Goal: Task Accomplishment & Management: Complete application form

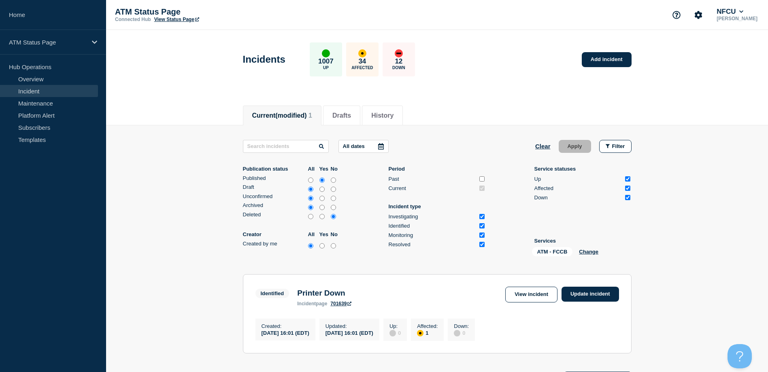
click at [583, 247] on li "Services ATM - FCCB Change" at bounding box center [582, 249] width 97 height 22
click at [584, 248] on div "ATM - FCCB Change" at bounding box center [572, 253] width 81 height 13
click at [581, 252] on button "Change" at bounding box center [588, 252] width 19 height 6
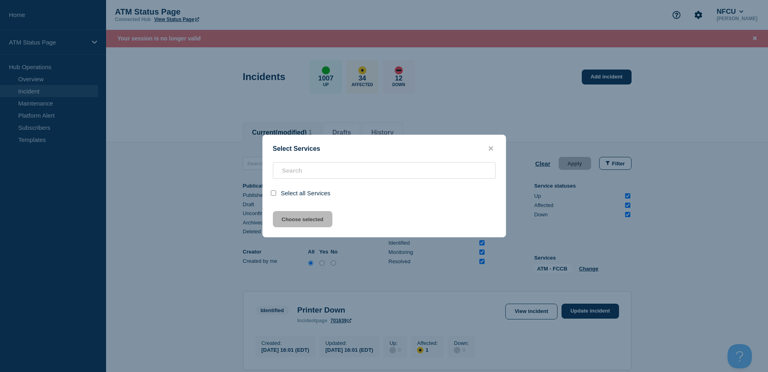
click at [117, 88] on div at bounding box center [384, 186] width 768 height 372
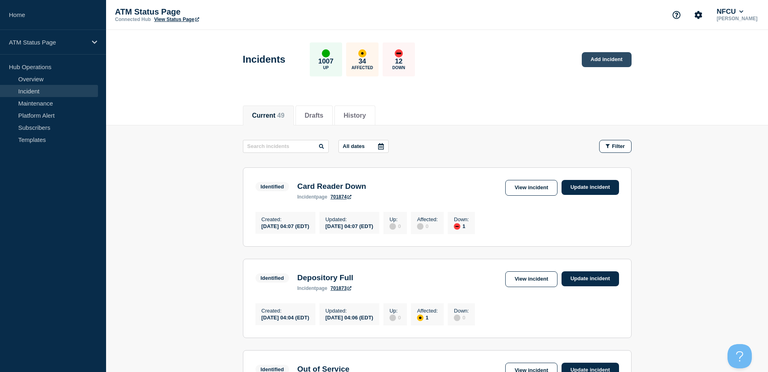
click at [608, 61] on link "Add incident" at bounding box center [607, 59] width 50 height 15
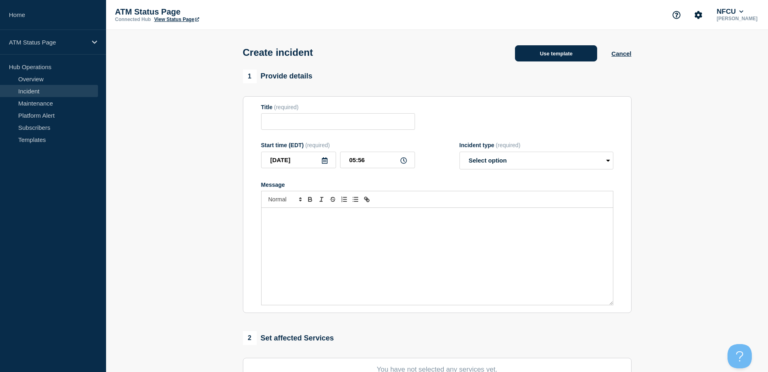
drag, startPoint x: 565, startPoint y: 51, endPoint x: 564, endPoint y: 57, distance: 6.5
click at [564, 57] on button "Use template" at bounding box center [556, 53] width 82 height 16
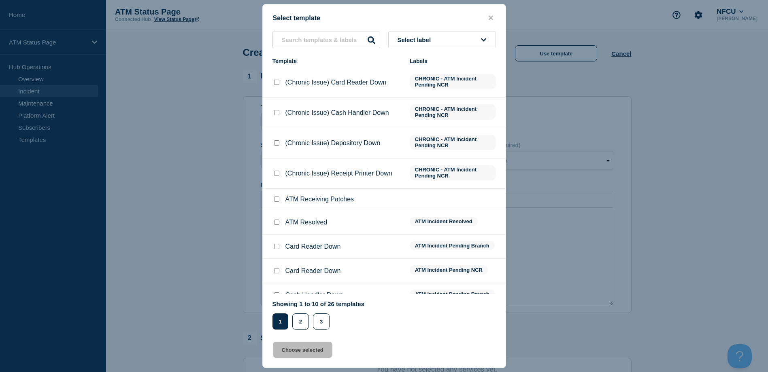
click at [450, 38] on button "Select label" at bounding box center [442, 40] width 108 height 17
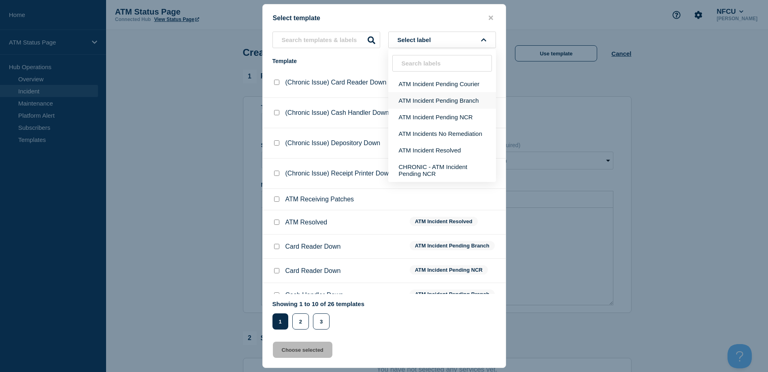
click at [455, 106] on button "ATM Incident Pending Branch" at bounding box center [442, 100] width 108 height 17
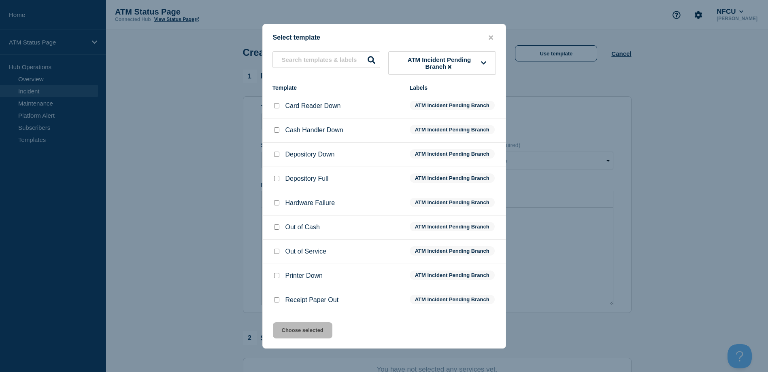
click at [276, 153] on input "Depository Down checkbox" at bounding box center [276, 154] width 5 height 5
checkbox input "true"
click at [290, 334] on button "Choose selected" at bounding box center [303, 331] width 60 height 16
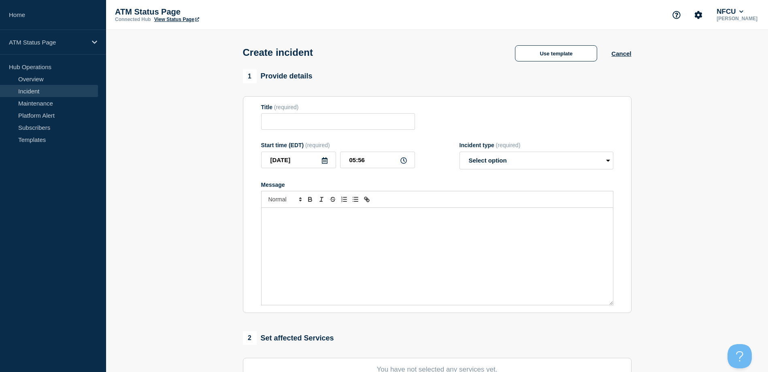
type input "Depository Down"
select select "identified"
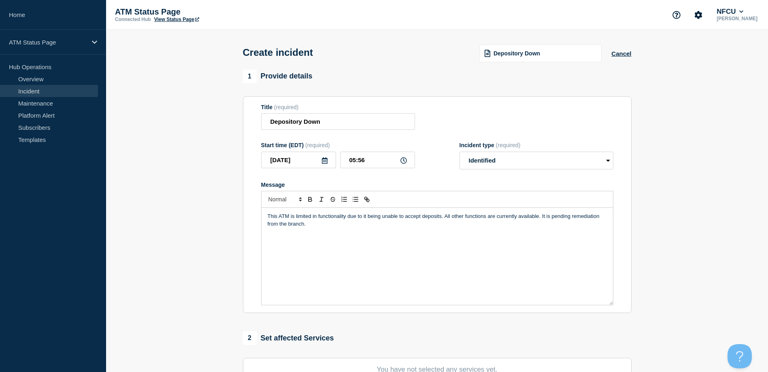
scroll to position [40, 0]
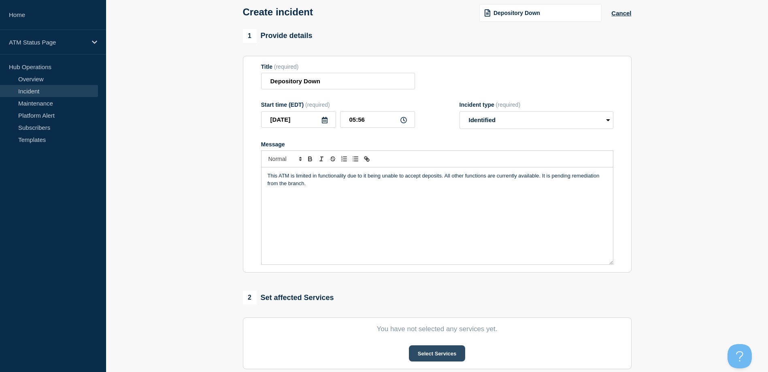
click at [428, 349] on button "Select Services" at bounding box center [437, 354] width 56 height 16
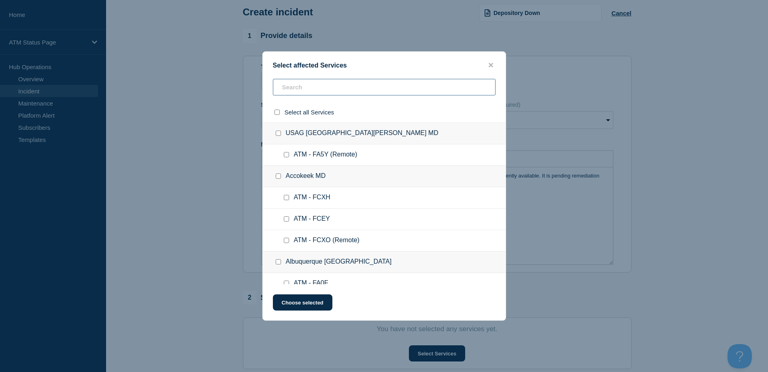
click at [317, 88] on input "text" at bounding box center [384, 87] width 223 height 17
paste input "FA3A"
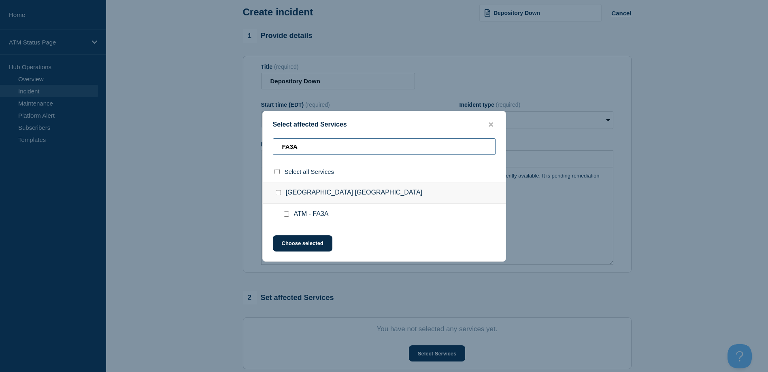
type input "FA3A"
click at [286, 215] on input "ATM - FA3A checkbox" at bounding box center [286, 214] width 5 height 5
checkbox input "true"
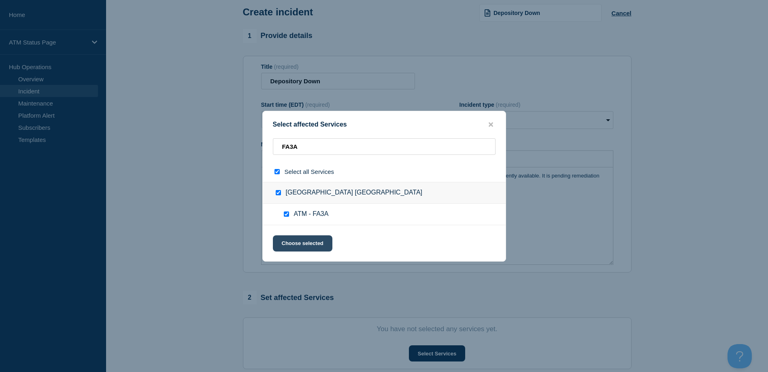
click at [296, 244] on button "Choose selected" at bounding box center [303, 244] width 60 height 16
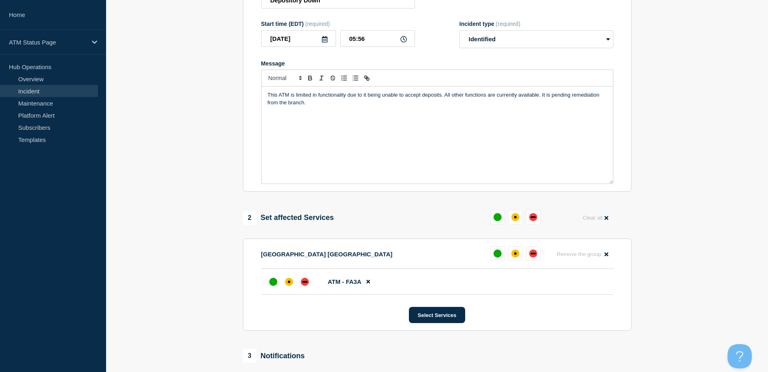
scroll to position [162, 0]
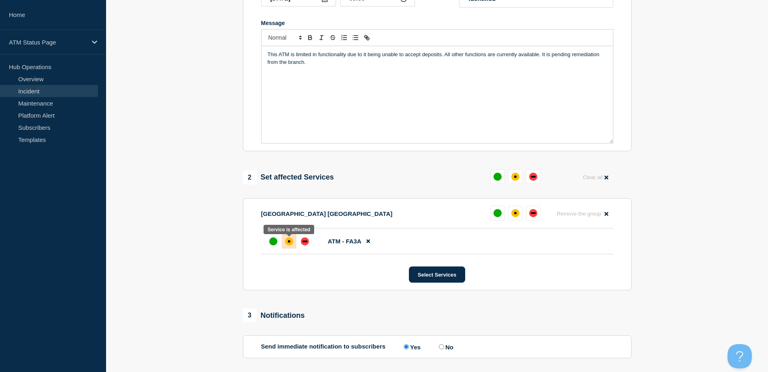
click at [284, 243] on div at bounding box center [289, 241] width 15 height 15
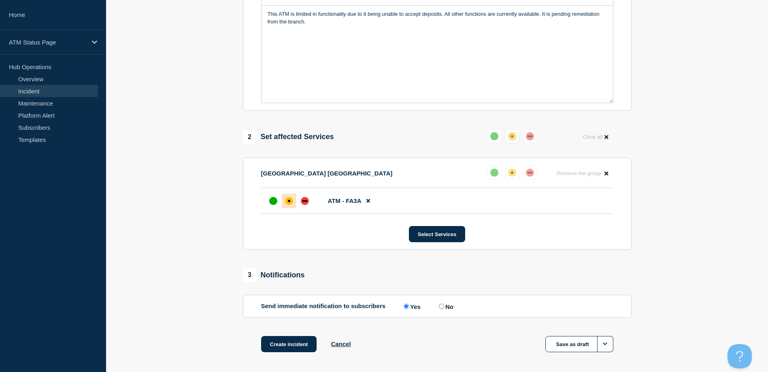
scroll to position [237, 0]
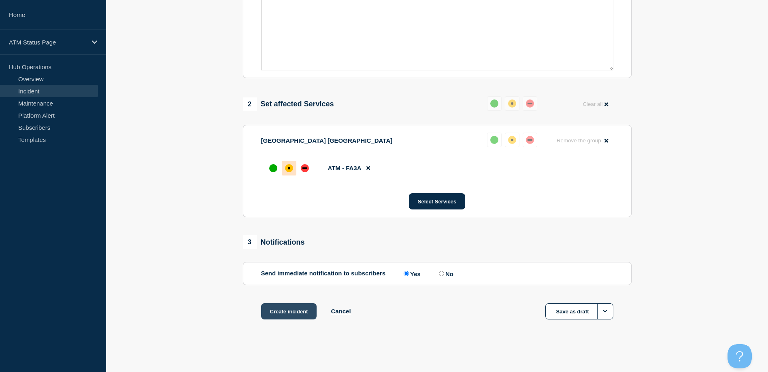
click at [289, 311] on button "Create incident" at bounding box center [289, 312] width 56 height 16
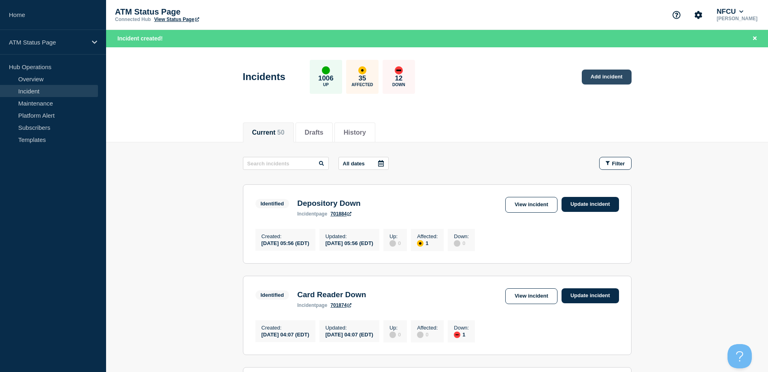
click at [606, 75] on link "Add incident" at bounding box center [607, 77] width 50 height 15
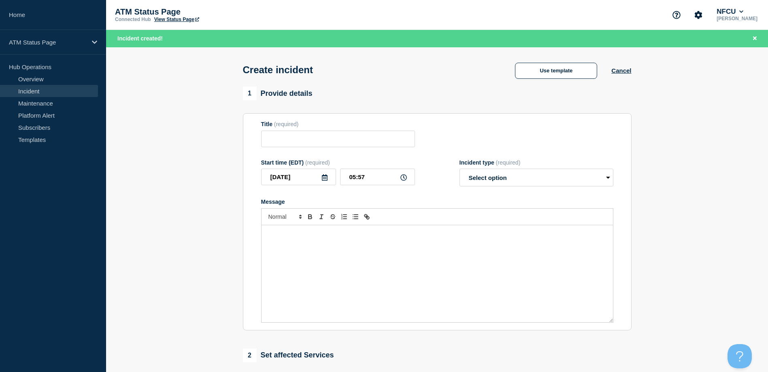
click at [493, 67] on div "Create incident Use template Cancel" at bounding box center [437, 67] width 407 height 40
click at [531, 68] on button "Use template" at bounding box center [556, 71] width 82 height 16
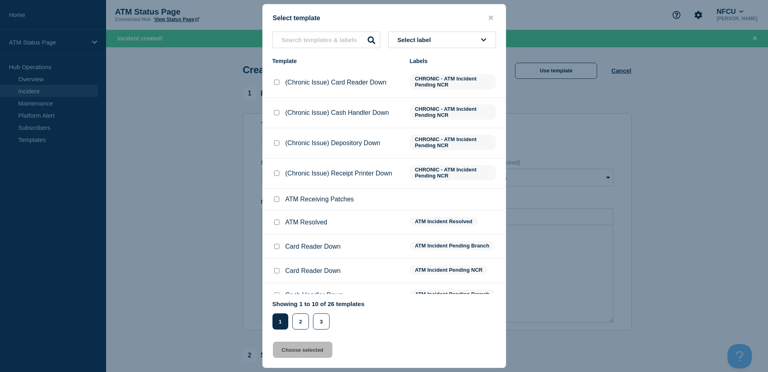
click at [480, 41] on button "Select label" at bounding box center [442, 40] width 108 height 17
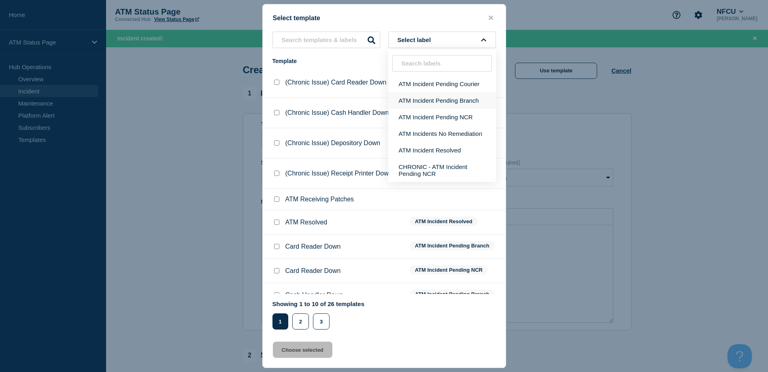
click at [470, 98] on button "ATM Incident Pending Branch" at bounding box center [442, 100] width 108 height 17
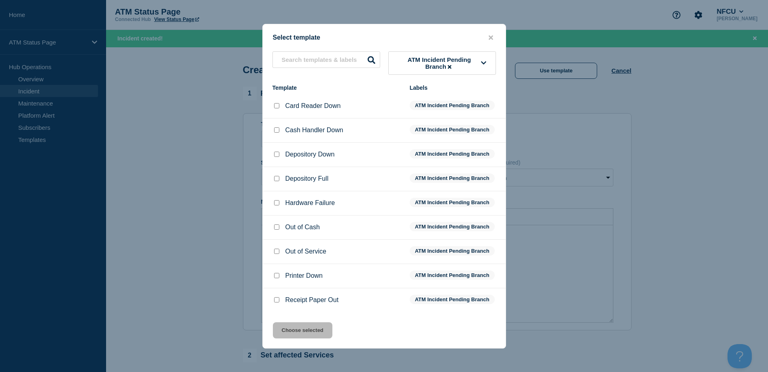
click at [279, 152] on div at bounding box center [276, 155] width 8 height 8
drag, startPoint x: 274, startPoint y: 157, endPoint x: 280, endPoint y: 167, distance: 11.8
click at [274, 157] on input "Depository Down checkbox" at bounding box center [276, 154] width 5 height 5
checkbox input "true"
click at [306, 327] on button "Choose selected" at bounding box center [303, 331] width 60 height 16
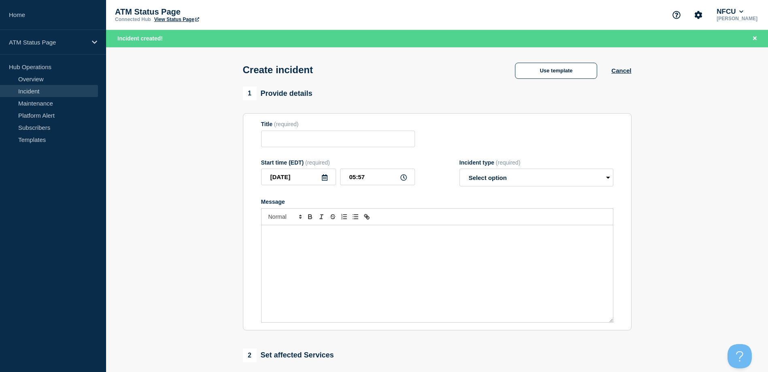
type input "Depository Down"
select select "identified"
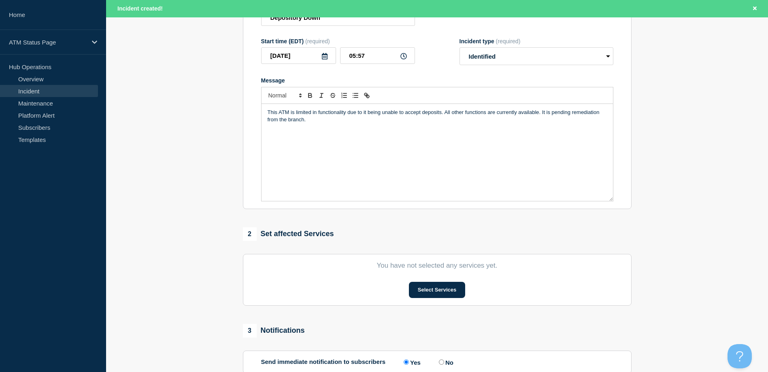
scroll to position [162, 0]
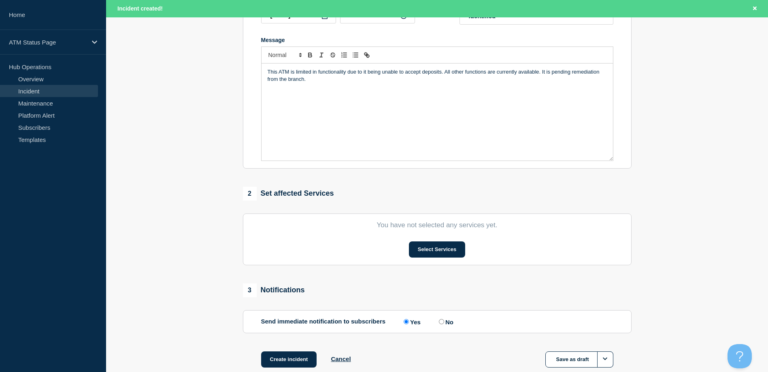
click at [423, 243] on section "You have not selected any services yet. Select Services" at bounding box center [437, 240] width 389 height 52
click at [413, 245] on button "Select Services" at bounding box center [437, 250] width 56 height 16
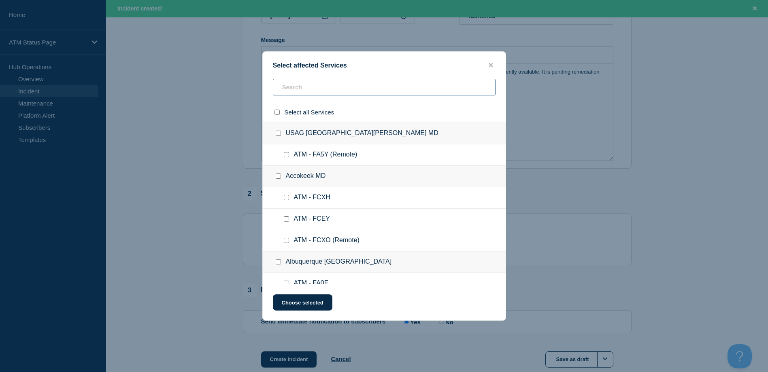
click at [306, 94] on input "text" at bounding box center [384, 87] width 223 height 17
paste input "FA5V"
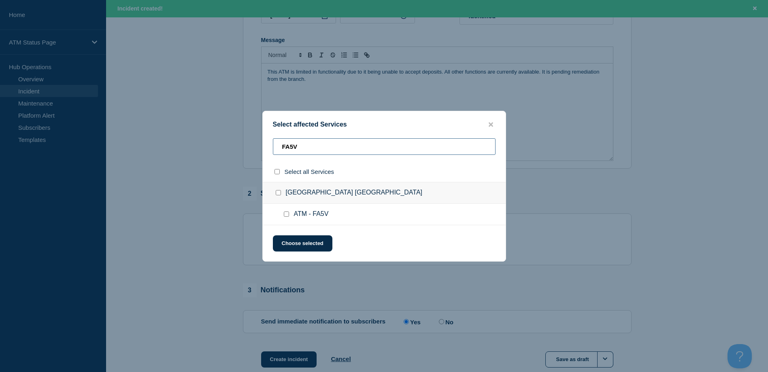
type input "FA5V"
click at [288, 217] on input "ATM - FA5V checkbox" at bounding box center [286, 214] width 5 height 5
checkbox input "true"
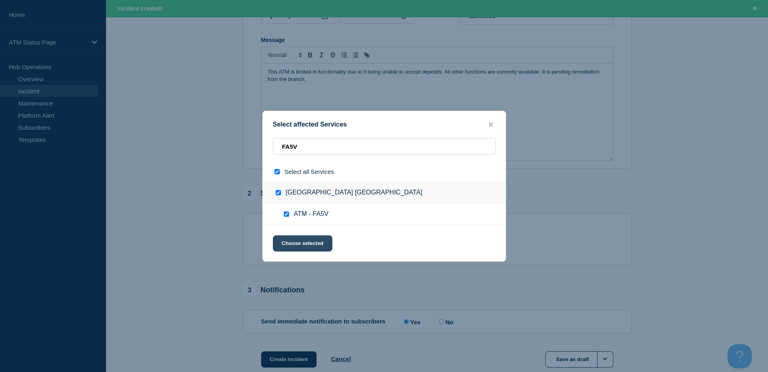
click at [285, 245] on button "Choose selected" at bounding box center [303, 244] width 60 height 16
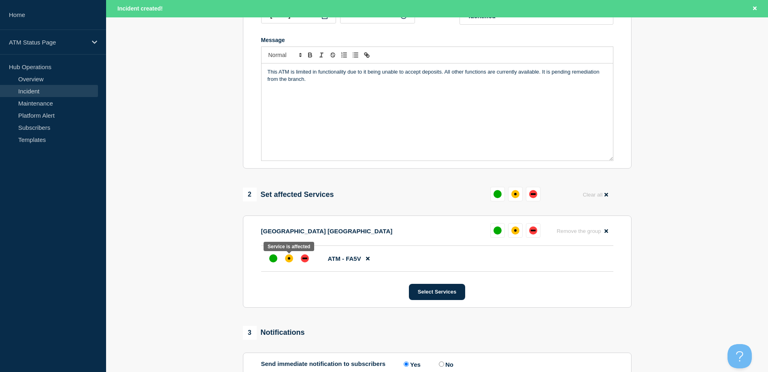
click at [287, 256] on div at bounding box center [289, 258] width 15 height 15
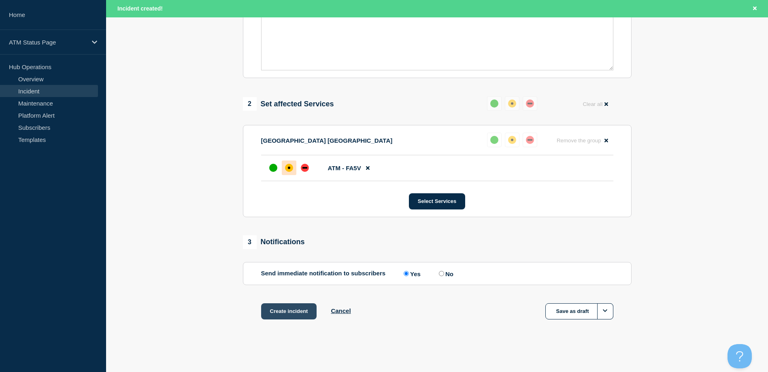
click at [294, 316] on button "Create incident" at bounding box center [289, 312] width 56 height 16
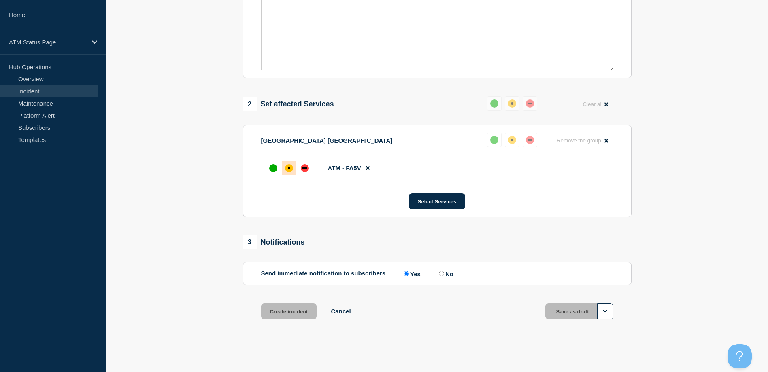
scroll to position [237, 0]
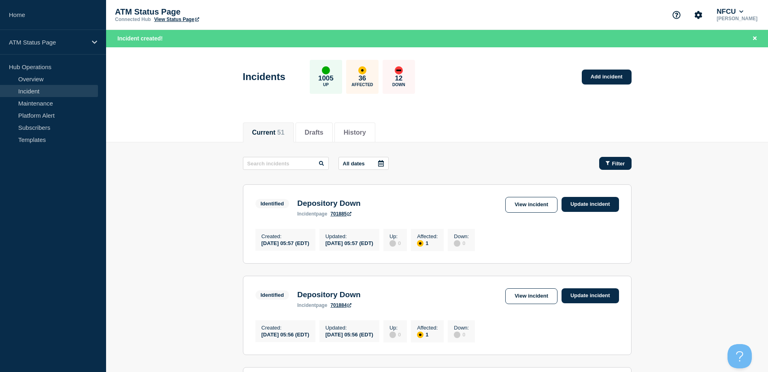
click at [599, 159] on button "Filter" at bounding box center [615, 163] width 32 height 13
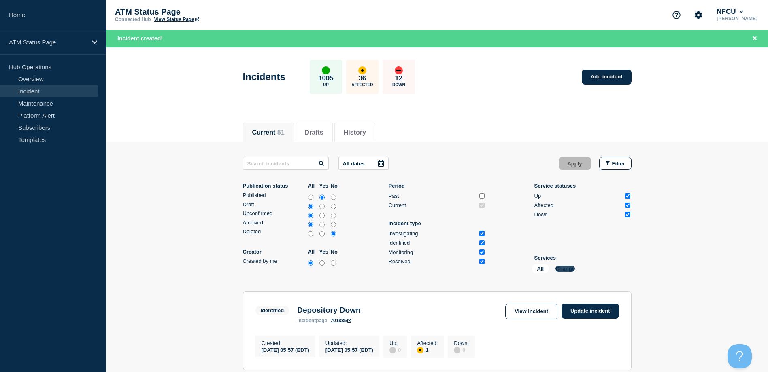
click at [568, 270] on button "Change" at bounding box center [564, 269] width 19 height 6
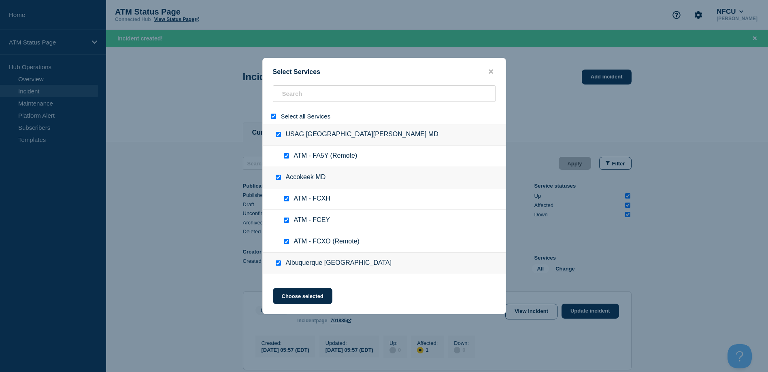
click at [272, 119] on input "select all" at bounding box center [273, 116] width 5 height 5
checkbox input "false"
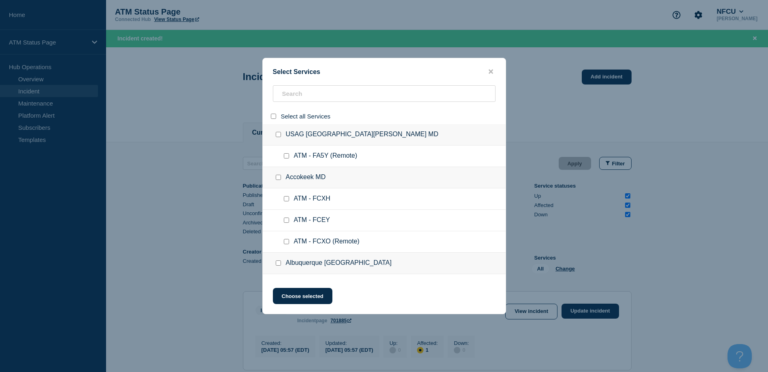
checkbox input "false"
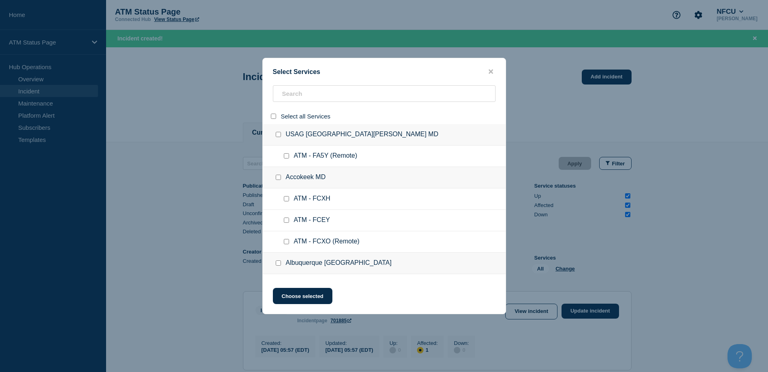
checkbox input "false"
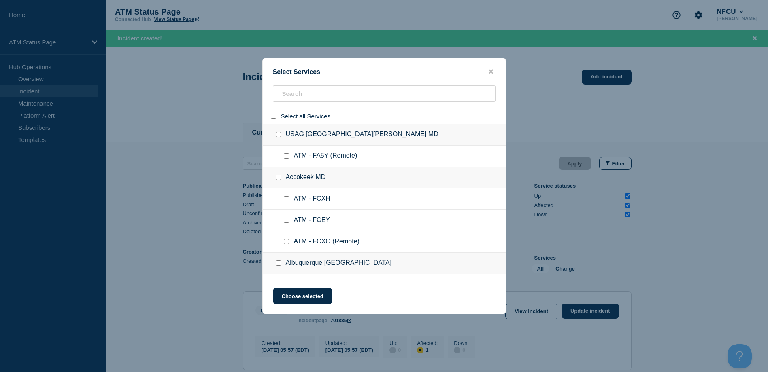
checkbox input "false"
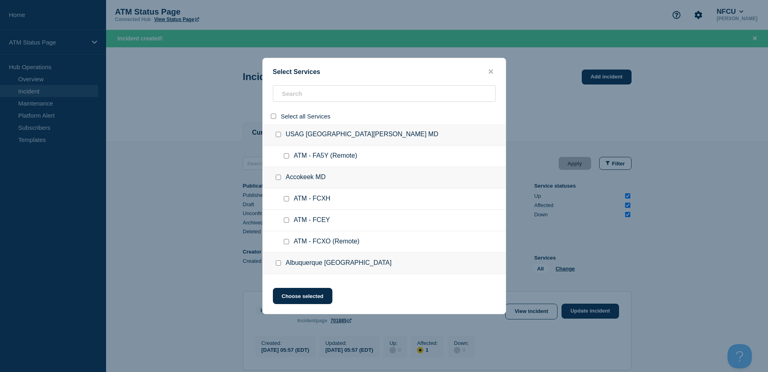
checkbox input "false"
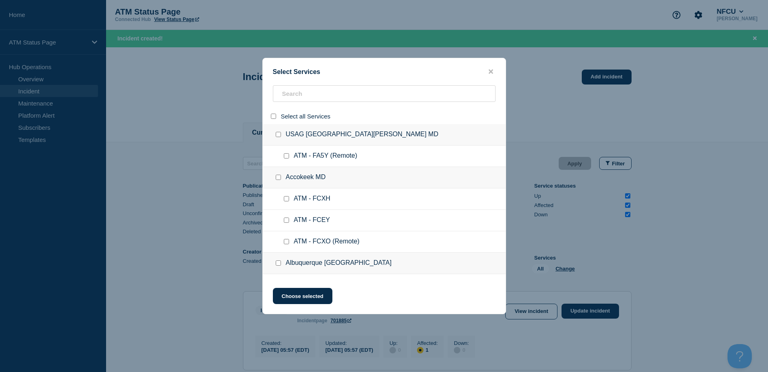
checkbox input "false"
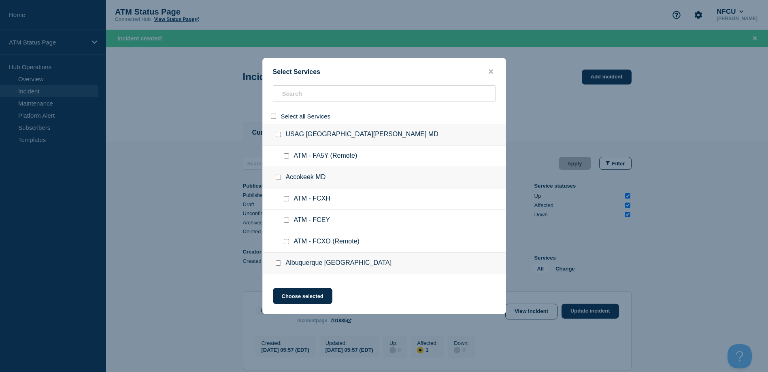
checkbox input "false"
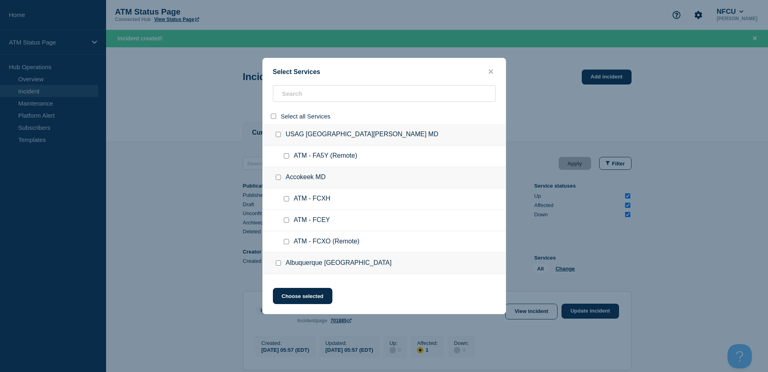
checkbox input "false"
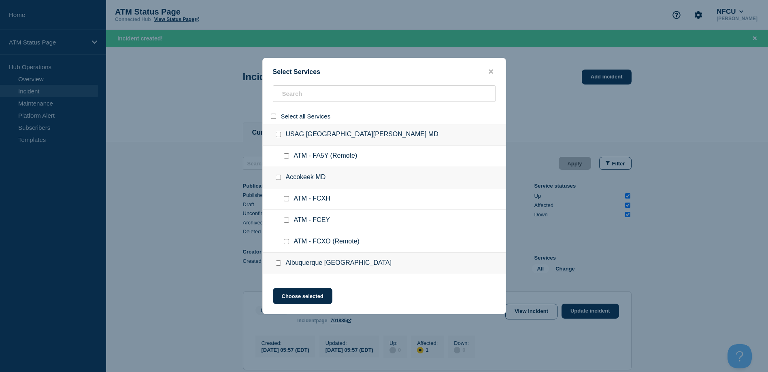
checkbox input "false"
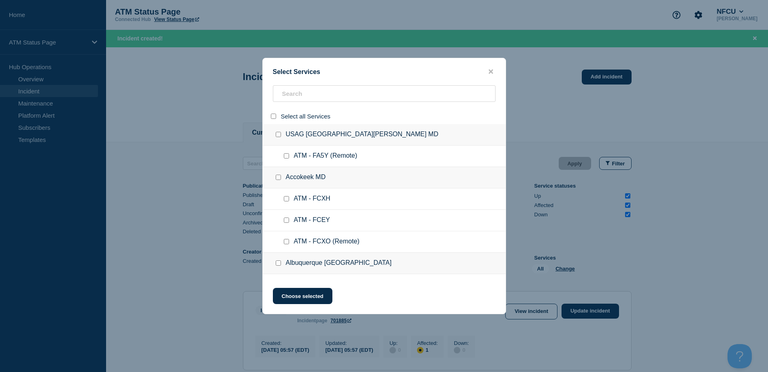
checkbox input "false"
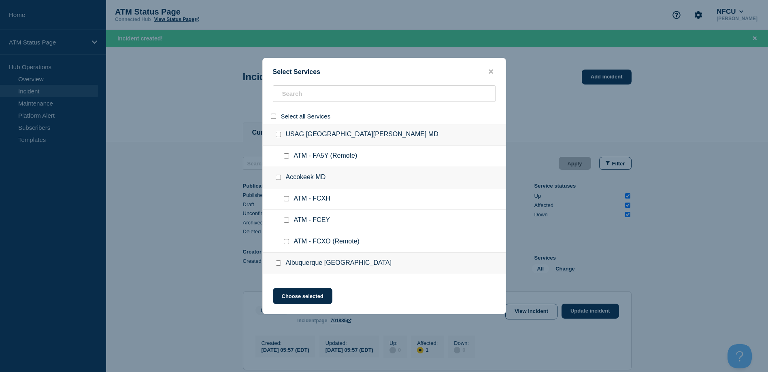
checkbox input "false"
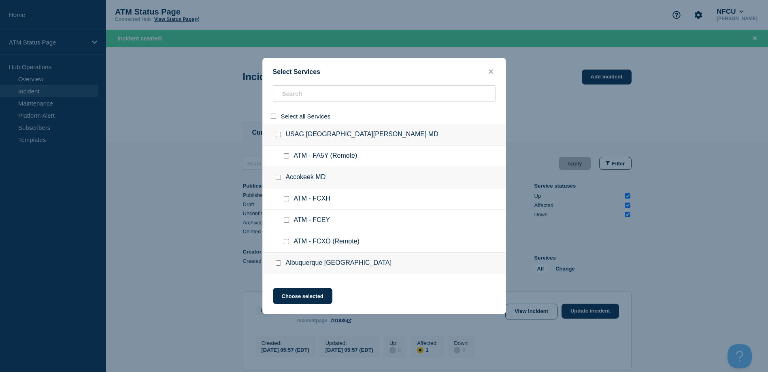
checkbox input "false"
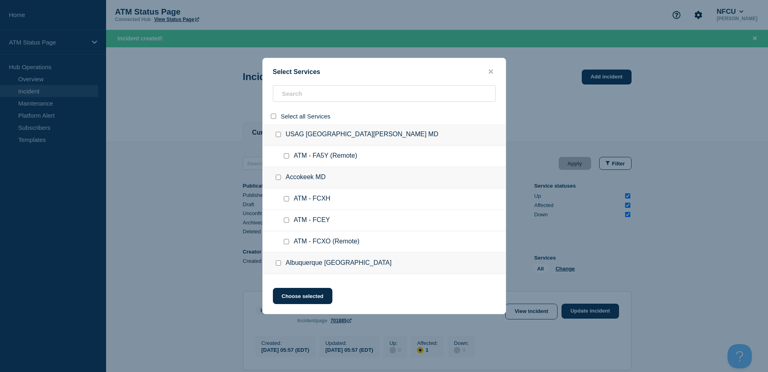
checkbox input "false"
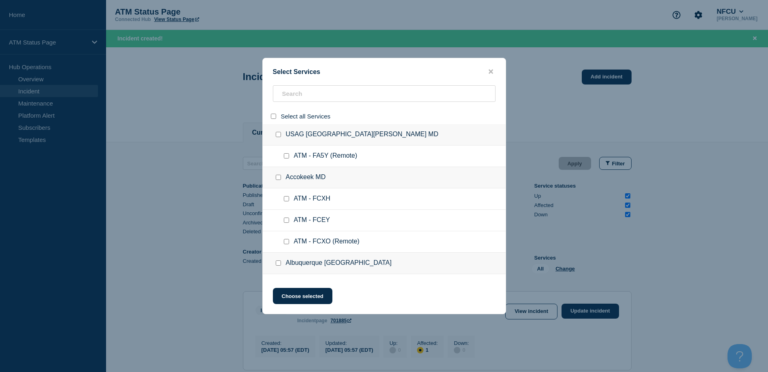
checkbox input "false"
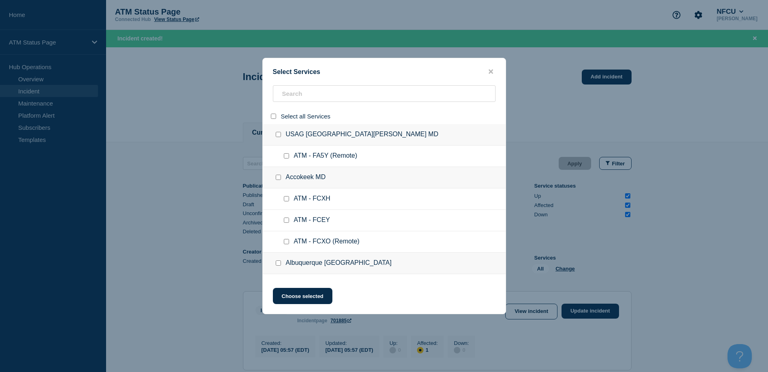
checkbox input "false"
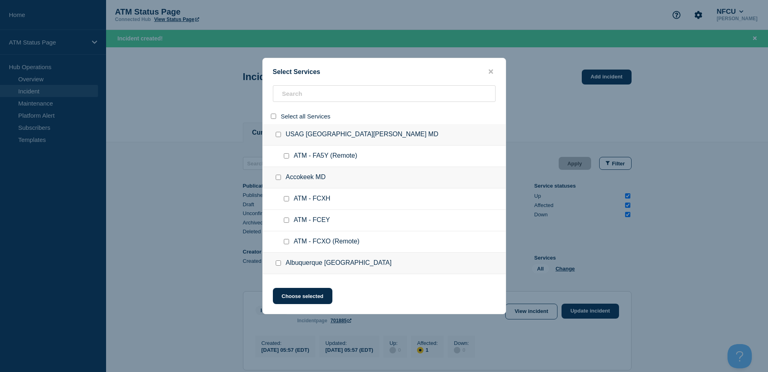
checkbox input "false"
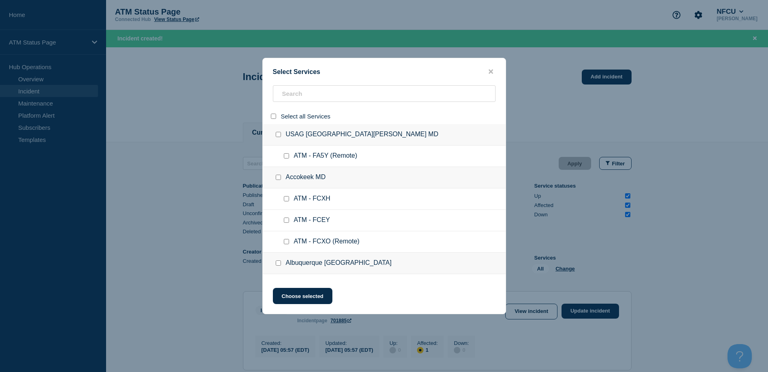
checkbox input "false"
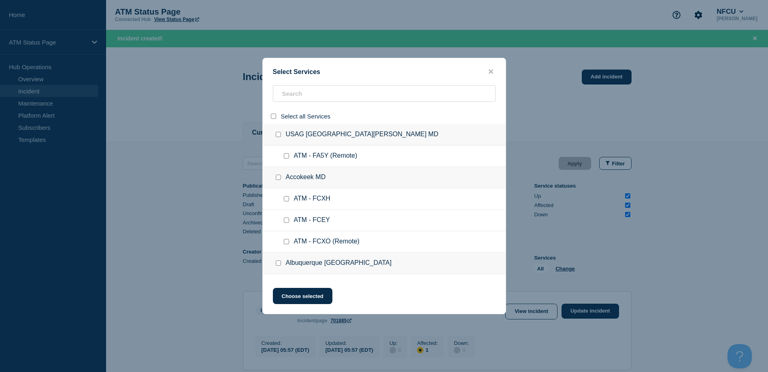
checkbox input "false"
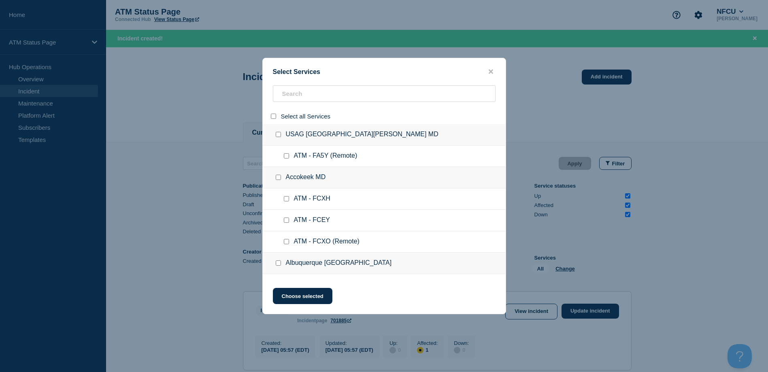
checkbox input "false"
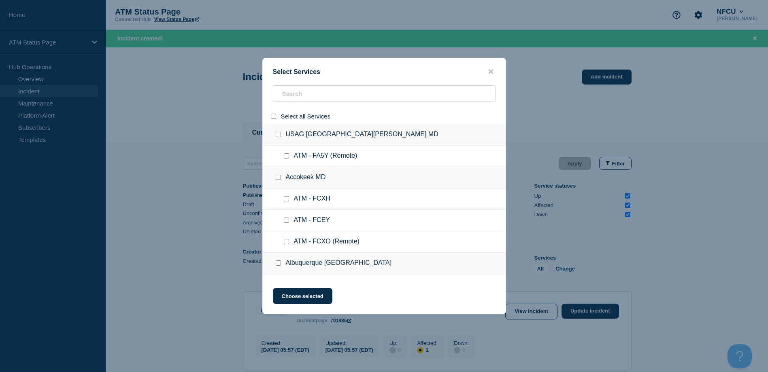
checkbox input "false"
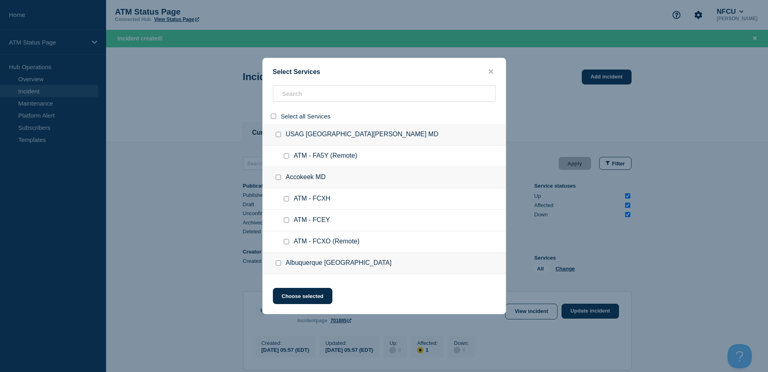
checkbox input "false"
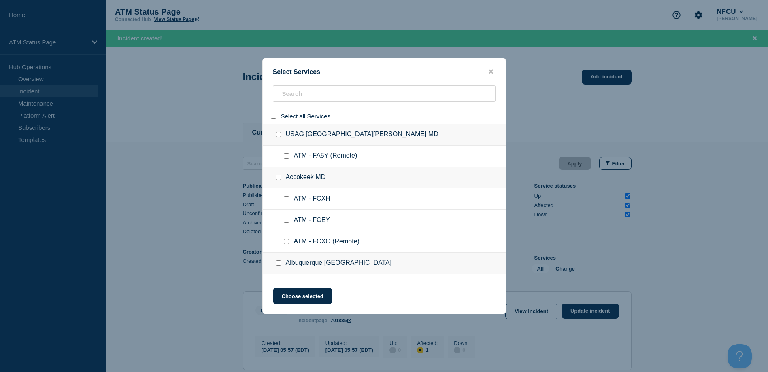
checkbox input "false"
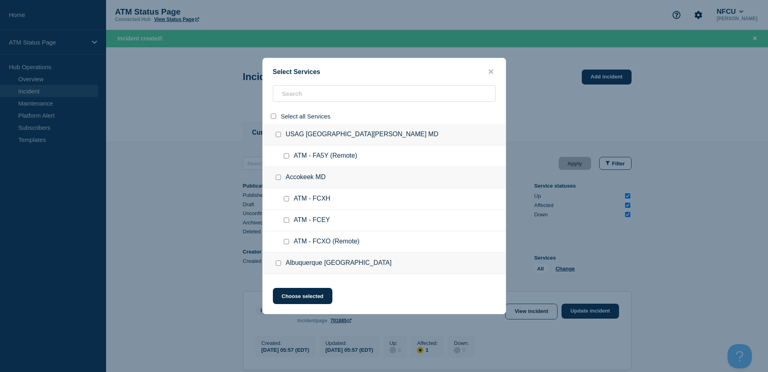
checkbox input "false"
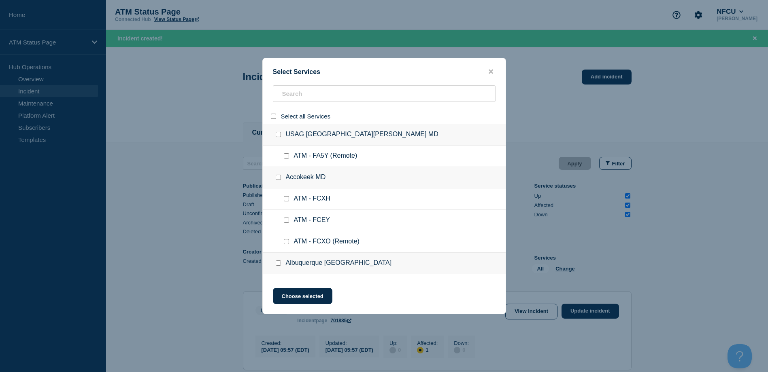
checkbox input "false"
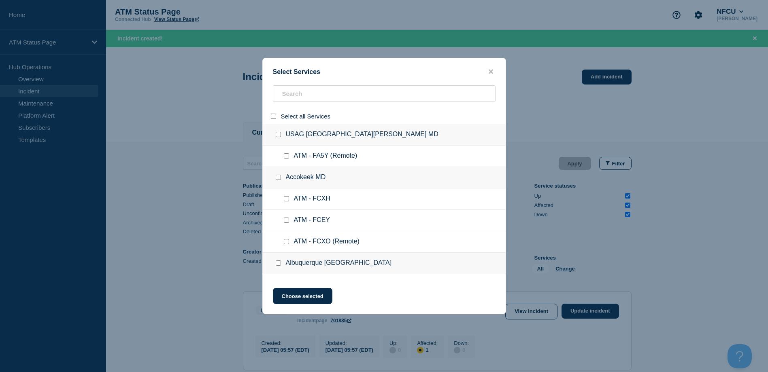
checkbox input "false"
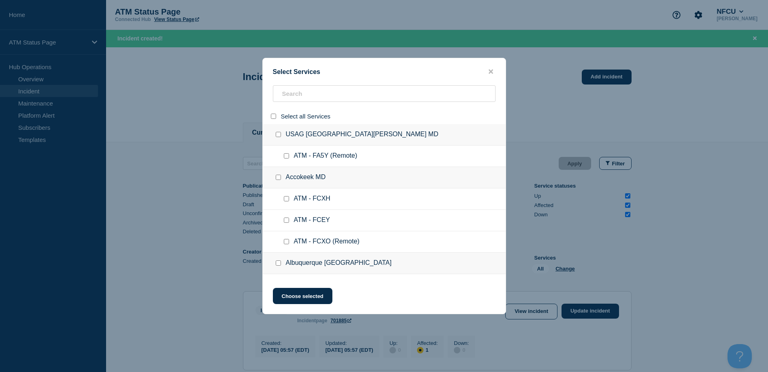
checkbox input "false"
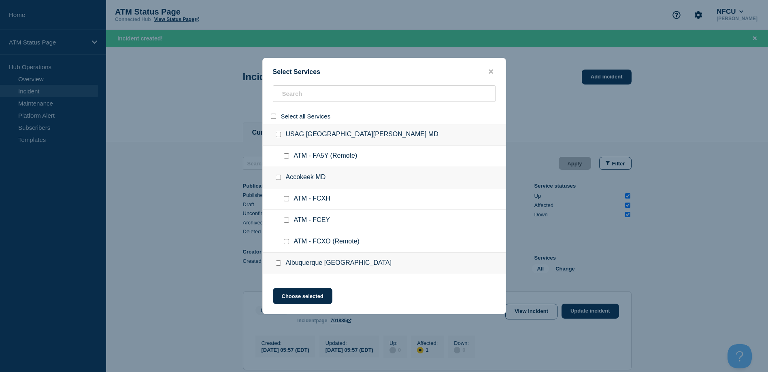
checkbox input "false"
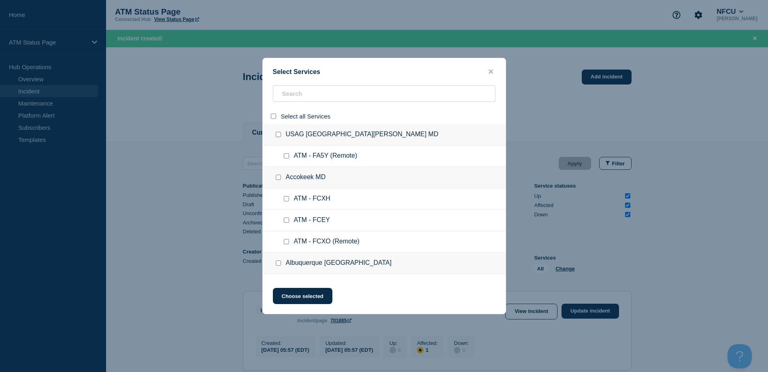
checkbox input "false"
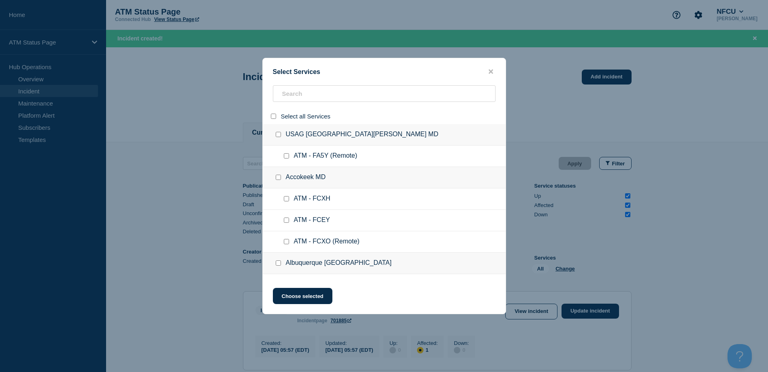
checkbox input "false"
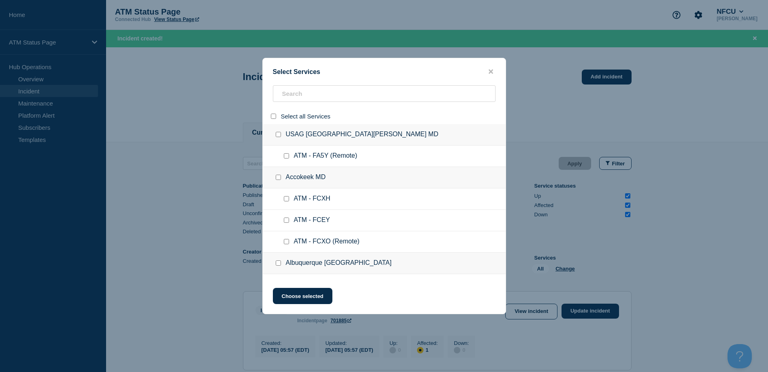
checkbox input "false"
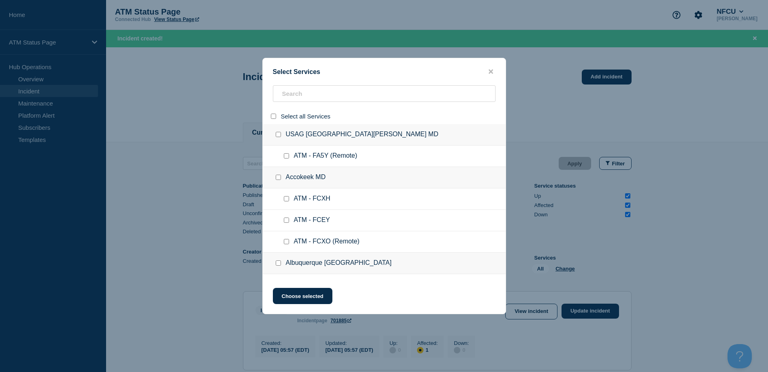
checkbox input "false"
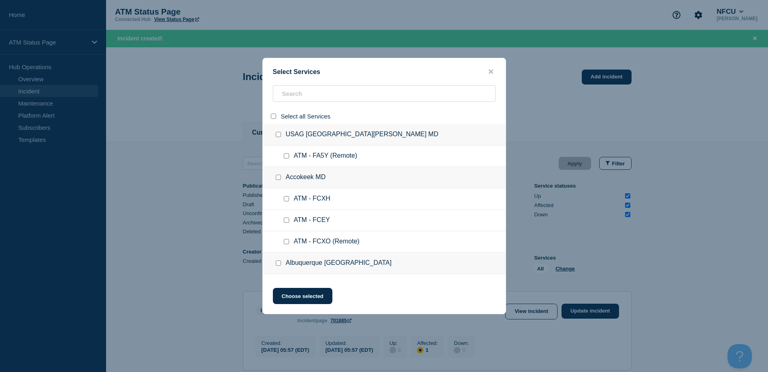
checkbox input "false"
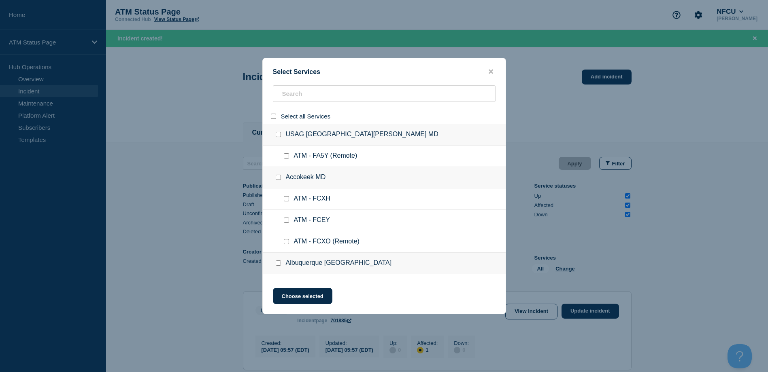
checkbox input "false"
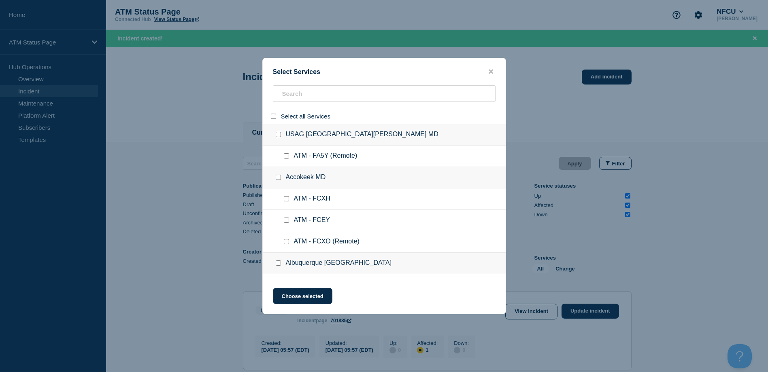
checkbox input "false"
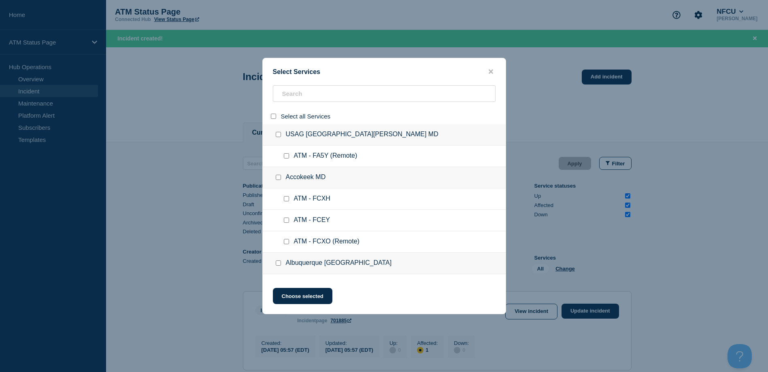
checkbox input "false"
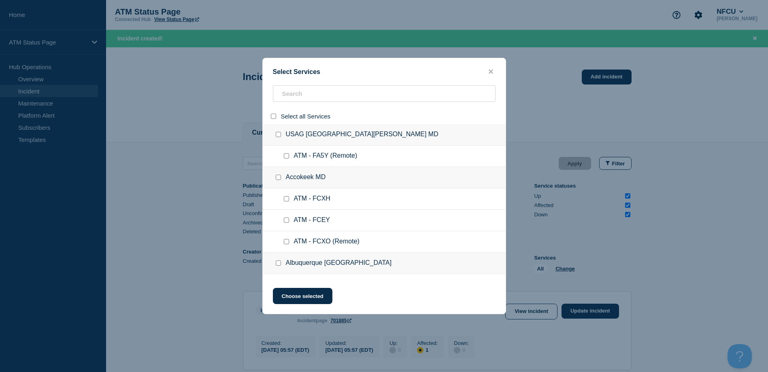
checkbox input "false"
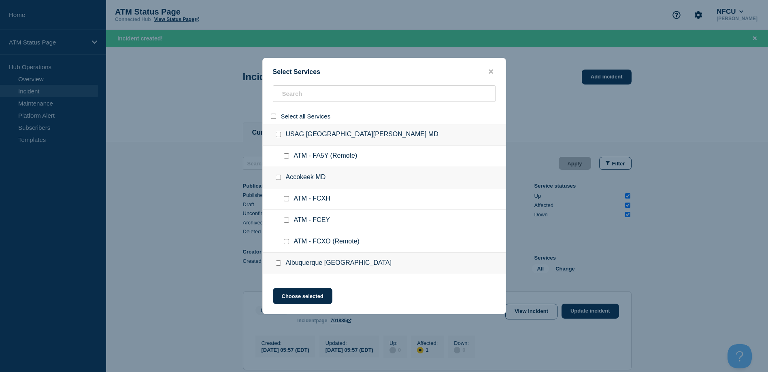
checkbox input "false"
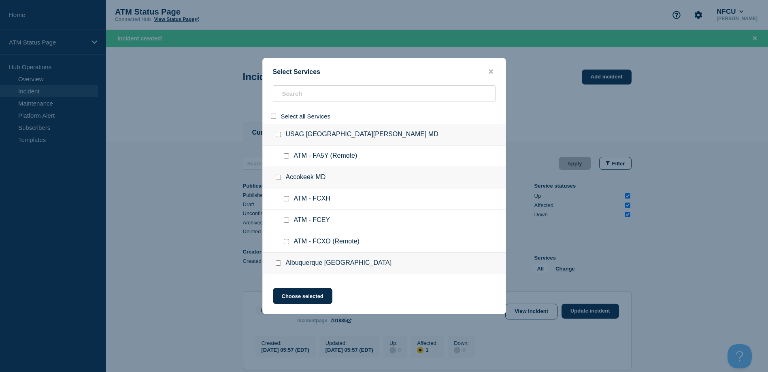
checkbox input "false"
click at [294, 100] on input "search" at bounding box center [384, 93] width 223 height 17
paste input "FA5V"
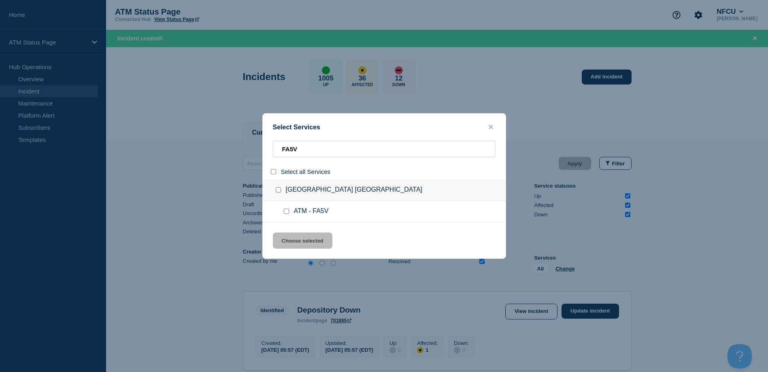
click at [289, 212] on div at bounding box center [288, 212] width 12 height 8
click at [287, 212] on input "service: ATM - FA5V" at bounding box center [286, 211] width 5 height 5
click at [290, 239] on button "Choose selected" at bounding box center [303, 241] width 60 height 16
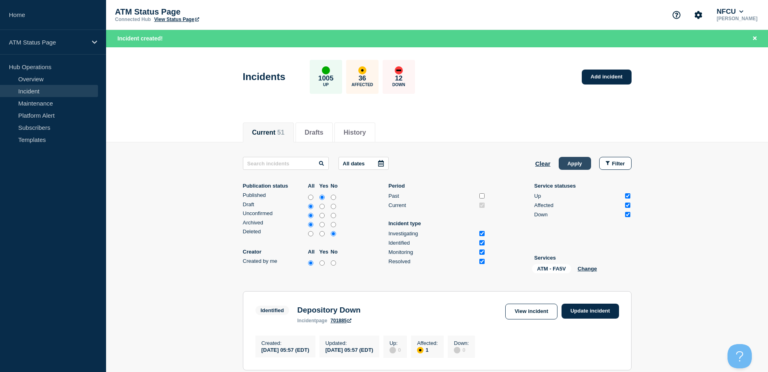
click at [560, 165] on button "Apply" at bounding box center [575, 163] width 32 height 13
click at [625, 81] on link "Add incident" at bounding box center [607, 77] width 50 height 15
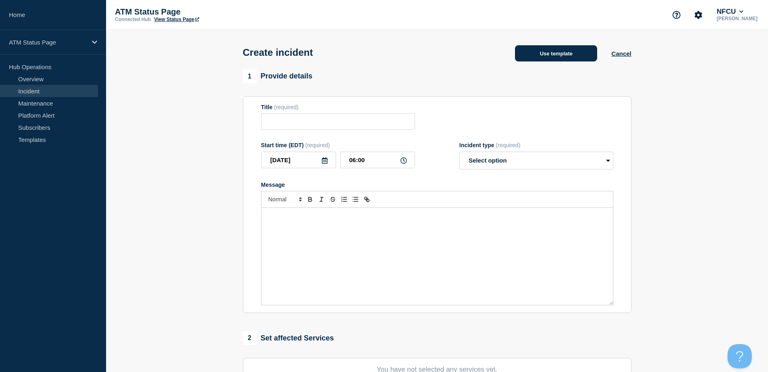
click at [548, 60] on button "Use template" at bounding box center [556, 53] width 82 height 16
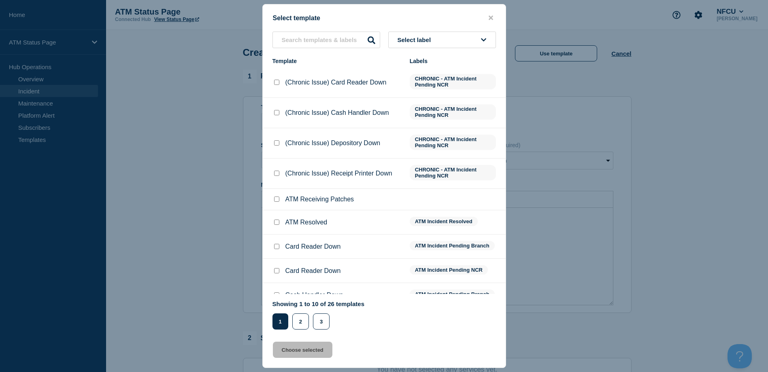
click at [451, 40] on button "Select label" at bounding box center [442, 40] width 108 height 17
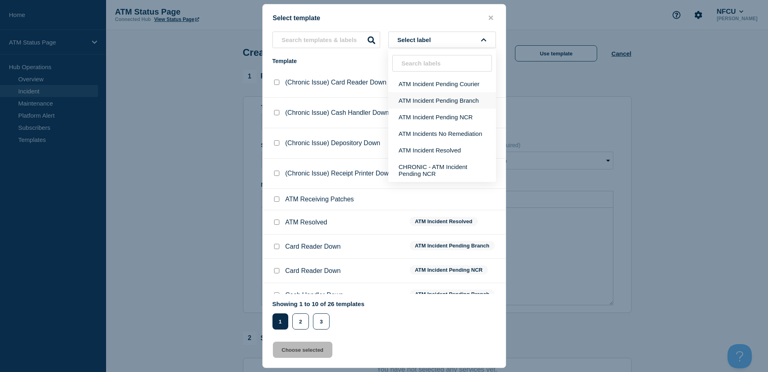
click at [438, 97] on button "ATM Incident Pending Branch" at bounding box center [442, 100] width 108 height 17
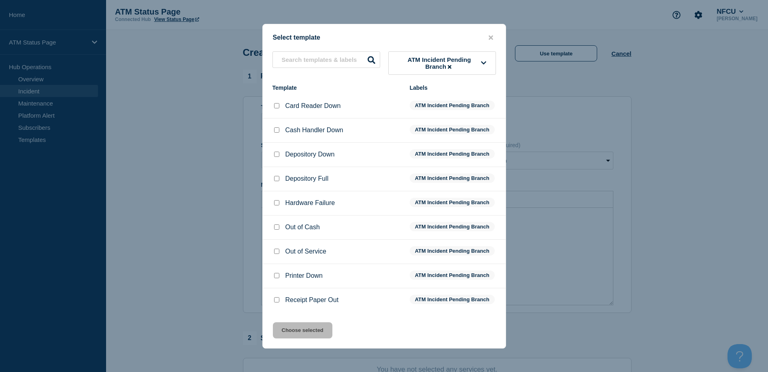
click at [274, 153] on div at bounding box center [276, 155] width 8 height 8
click at [275, 157] on input "Depository Down checkbox" at bounding box center [276, 154] width 5 height 5
click at [309, 333] on button "Choose selected" at bounding box center [303, 331] width 60 height 16
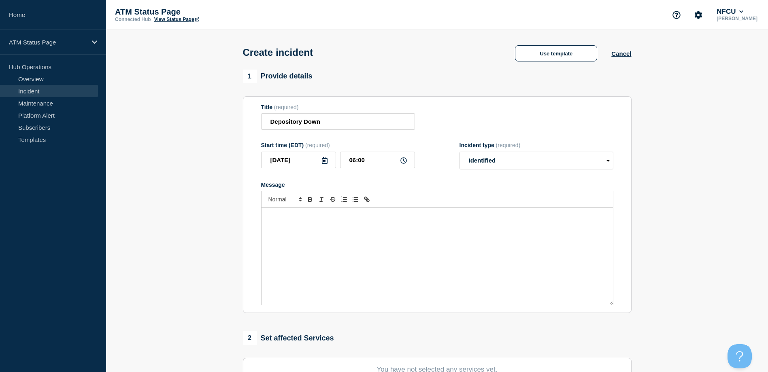
scroll to position [81, 0]
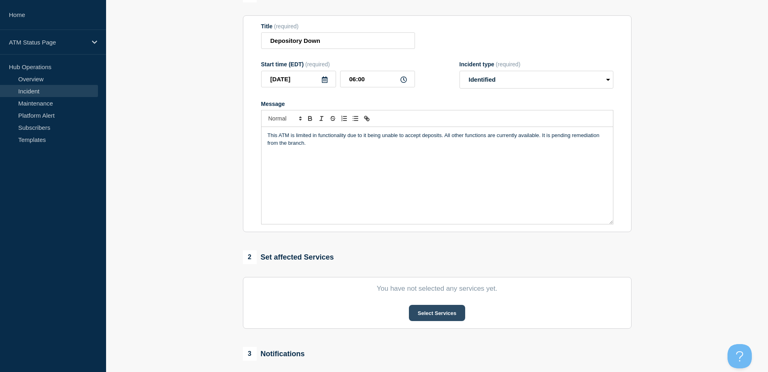
click at [448, 319] on button "Select Services" at bounding box center [437, 313] width 56 height 16
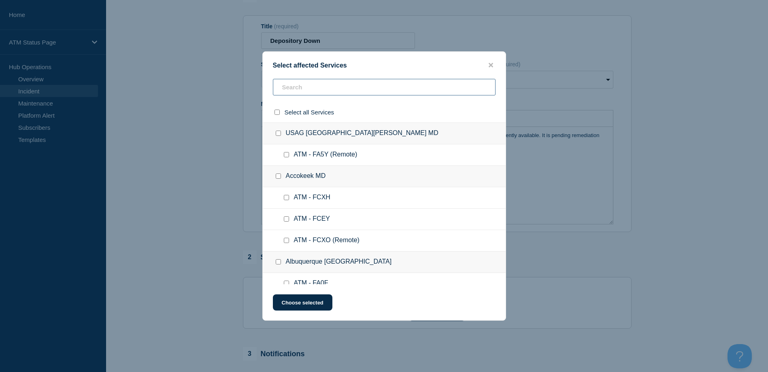
click at [345, 91] on input "text" at bounding box center [384, 87] width 223 height 17
paste input "FCJ0"
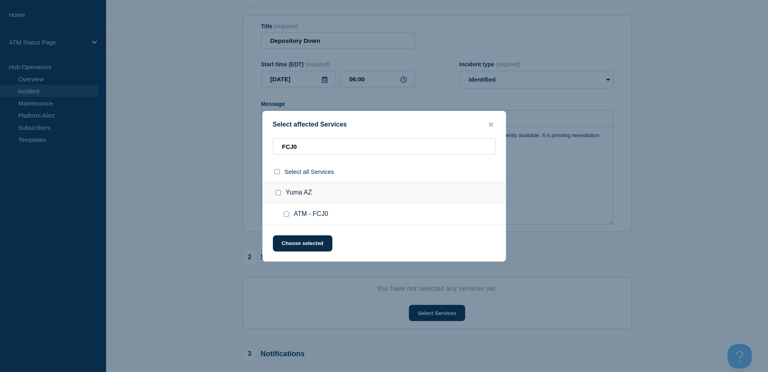
click at [286, 214] on input "ATM - FCJ0 checkbox" at bounding box center [286, 214] width 5 height 5
click at [289, 243] on button "Choose selected" at bounding box center [303, 244] width 60 height 16
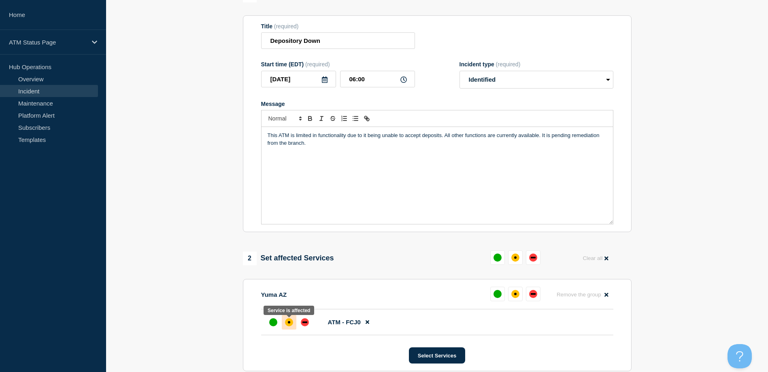
click at [285, 319] on div at bounding box center [289, 322] width 15 height 15
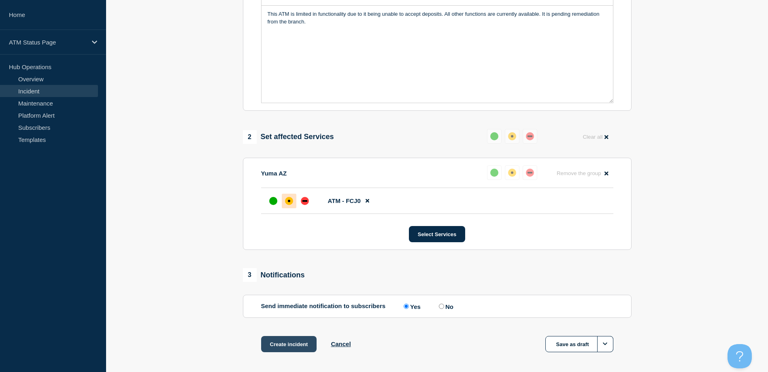
scroll to position [237, 0]
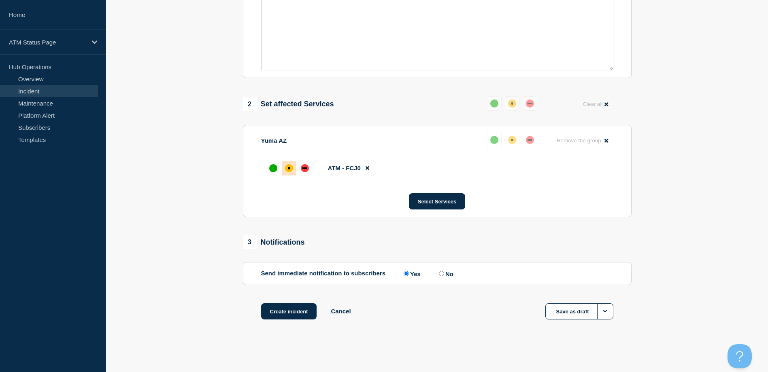
click at [279, 322] on div "Create incident Cancel Save as draft" at bounding box center [437, 322] width 389 height 36
click at [279, 315] on button "Create incident" at bounding box center [289, 312] width 56 height 16
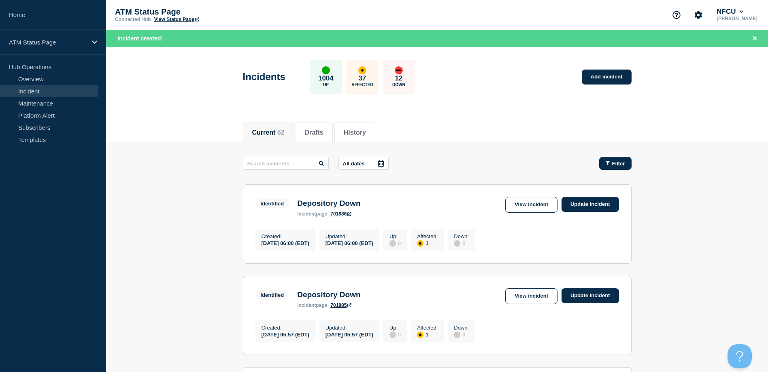
click at [614, 162] on span "Filter" at bounding box center [618, 164] width 13 height 6
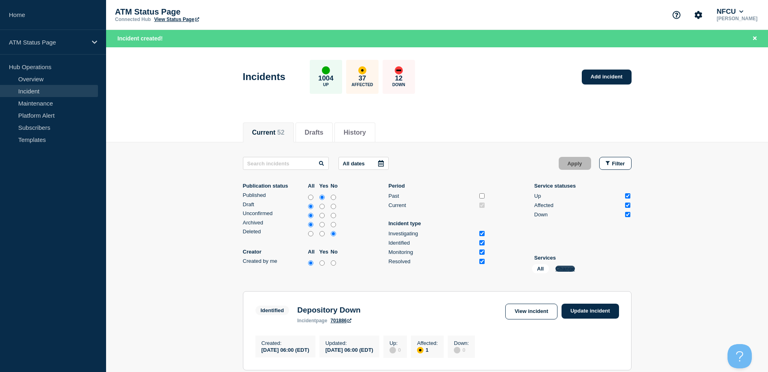
click at [563, 269] on button "Change" at bounding box center [564, 269] width 19 height 6
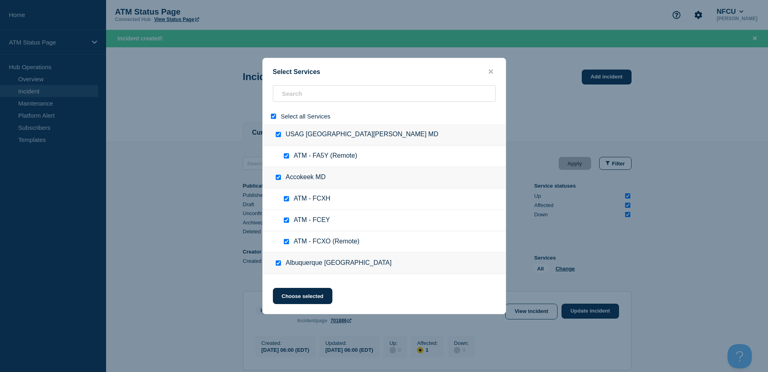
click at [275, 117] on input "select all" at bounding box center [273, 116] width 5 height 5
click at [289, 100] on input "search" at bounding box center [384, 93] width 223 height 17
paste input "FA1L"
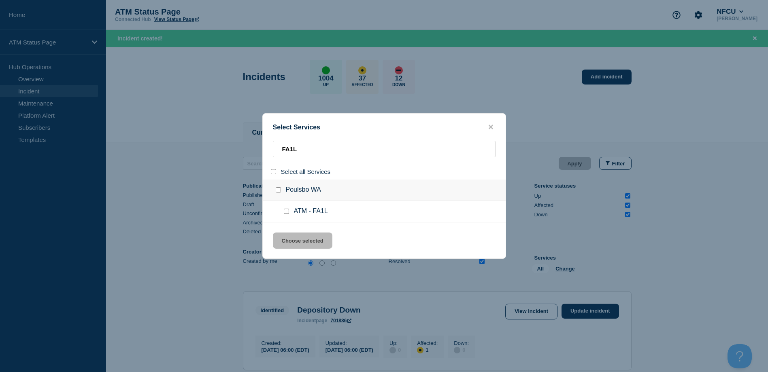
click at [284, 213] on input "service: ATM - FA1L" at bounding box center [286, 211] width 5 height 5
click at [297, 237] on button "Choose selected" at bounding box center [303, 241] width 60 height 16
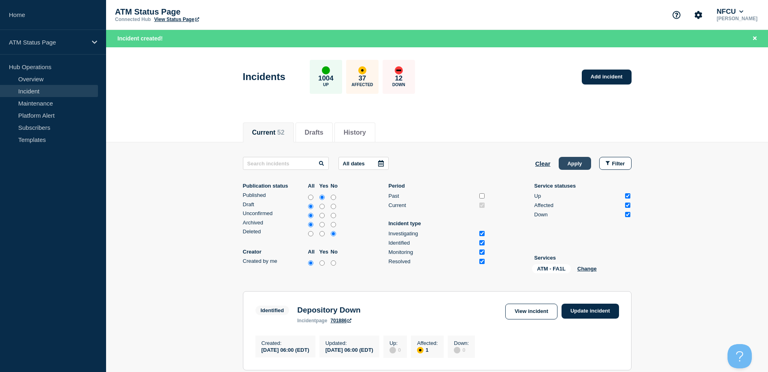
click at [573, 157] on button "Apply" at bounding box center [575, 163] width 32 height 13
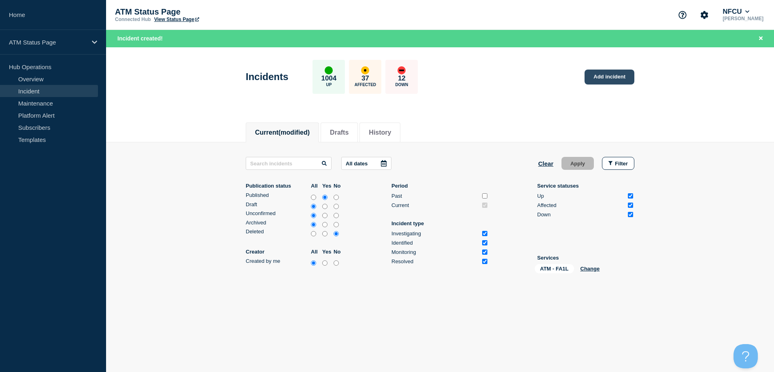
click at [600, 79] on link "Add incident" at bounding box center [610, 77] width 50 height 15
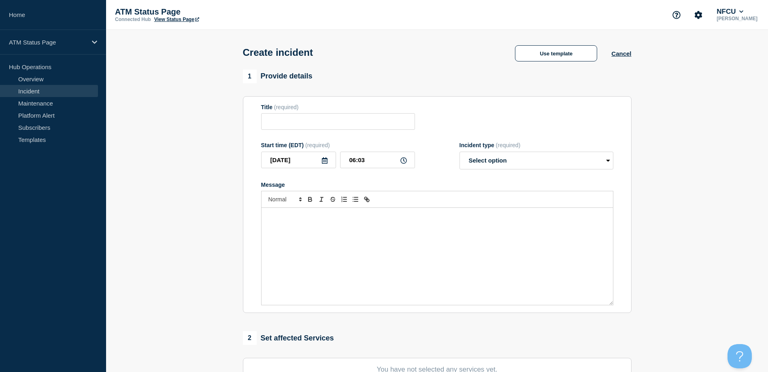
click at [565, 66] on div "Create incident Use template Cancel" at bounding box center [437, 50] width 407 height 40
click at [546, 57] on button "Use template" at bounding box center [556, 53] width 82 height 16
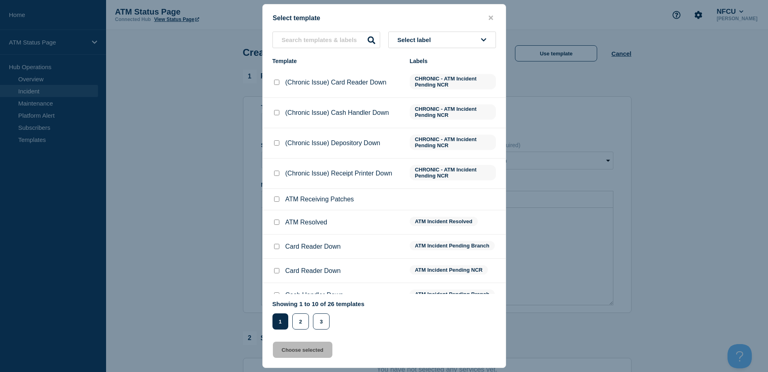
click at [478, 27] on div "Select template Select label Template Labels (Chronic Issue) Card Reader Down C…" at bounding box center [384, 186] width 244 height 364
click at [468, 43] on button "Select label" at bounding box center [442, 40] width 108 height 17
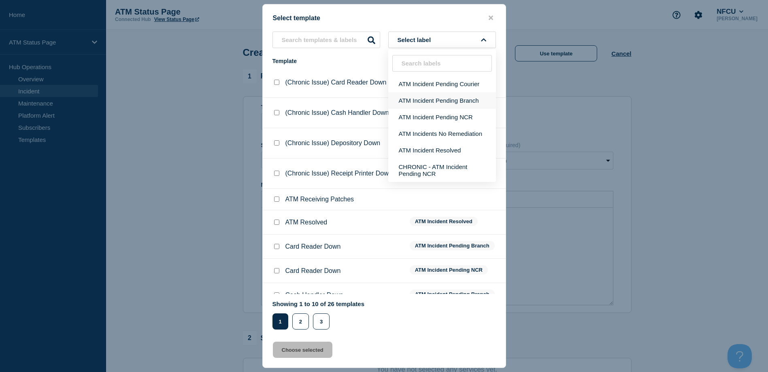
click at [451, 96] on button "ATM Incident Pending Branch" at bounding box center [442, 100] width 108 height 17
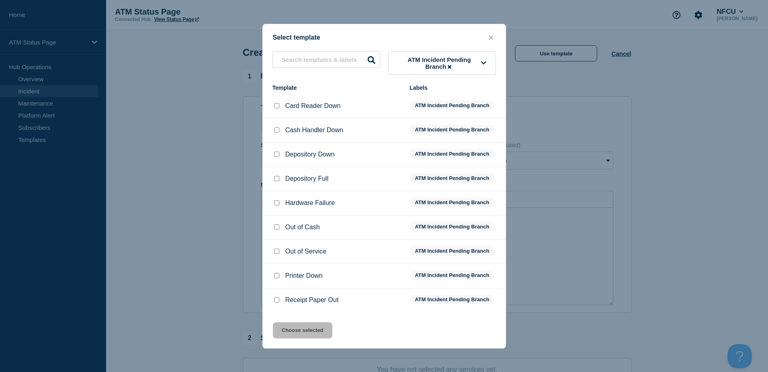
click at [277, 154] on input "Depository Down checkbox" at bounding box center [276, 154] width 5 height 5
click at [294, 326] on button "Choose selected" at bounding box center [303, 331] width 60 height 16
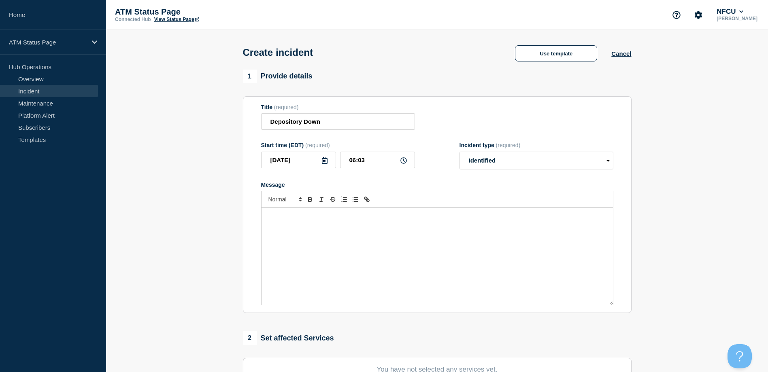
scroll to position [40, 0]
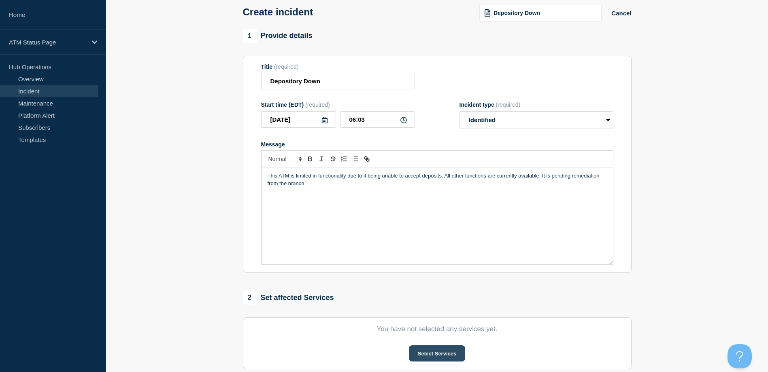
click at [432, 352] on button "Select Services" at bounding box center [437, 354] width 56 height 16
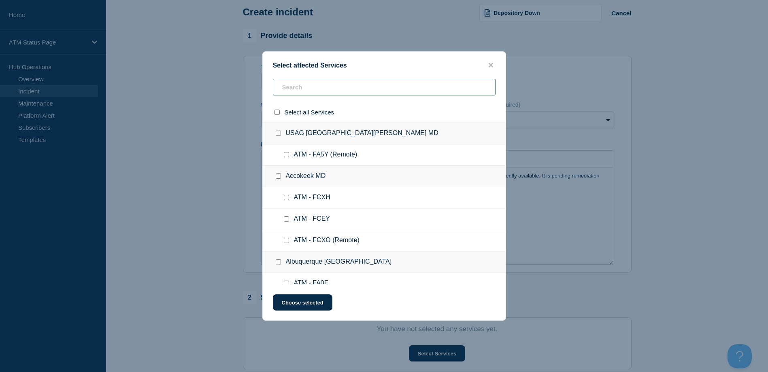
click at [310, 81] on input "text" at bounding box center [384, 87] width 223 height 17
paste input "FA1L"
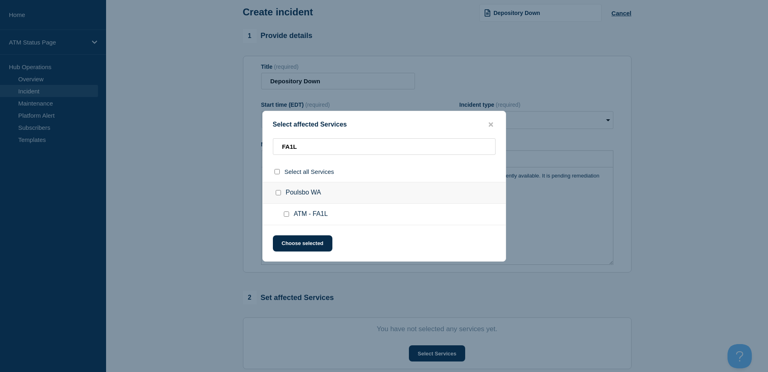
click at [285, 216] on input "ATM - FA1L checkbox" at bounding box center [286, 214] width 5 height 5
click at [293, 239] on button "Choose selected" at bounding box center [303, 244] width 60 height 16
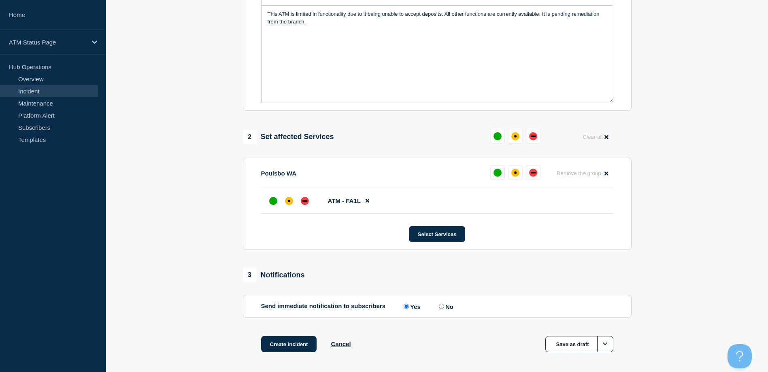
scroll to position [237, 0]
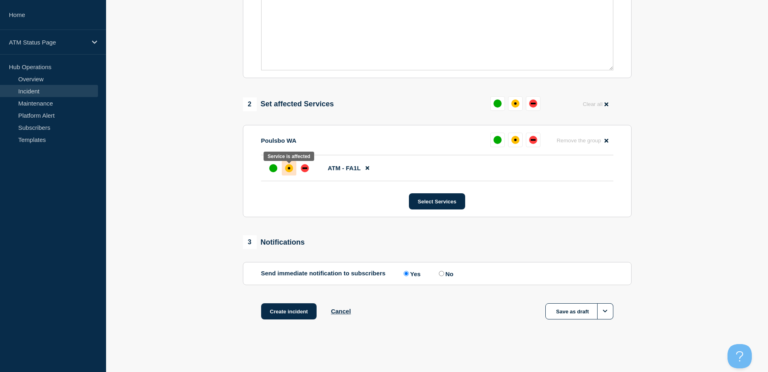
click at [292, 171] on div at bounding box center [289, 168] width 15 height 15
click at [296, 304] on button "Create incident" at bounding box center [289, 312] width 56 height 16
